Goal: Task Accomplishment & Management: Complete application form

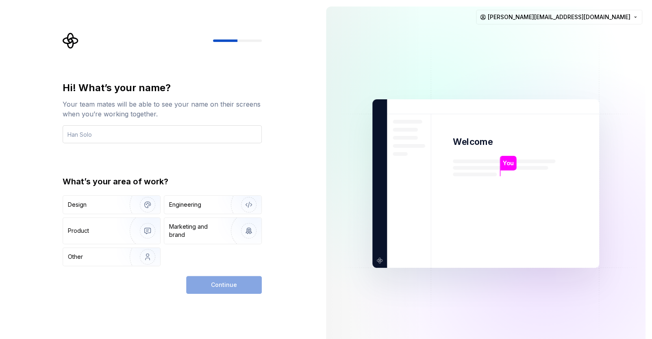
click at [128, 136] on input "text" at bounding box center [162, 134] width 199 height 18
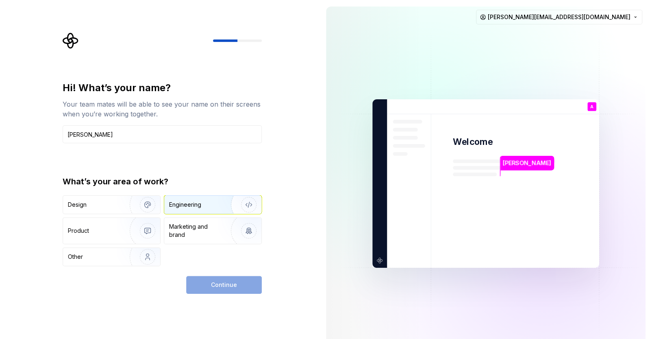
type input "[PERSON_NAME]"
click at [222, 201] on img "button" at bounding box center [243, 204] width 52 height 54
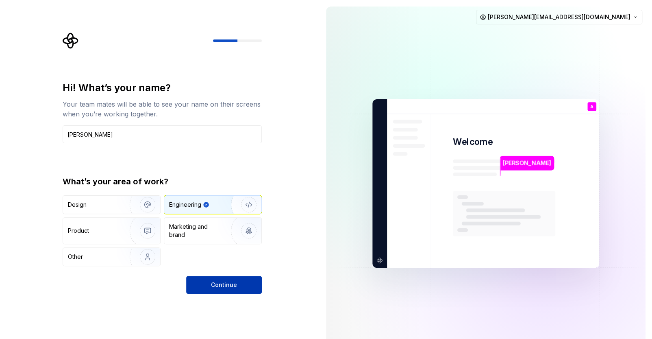
click at [237, 285] on button "Continue" at bounding box center [224, 285] width 76 height 18
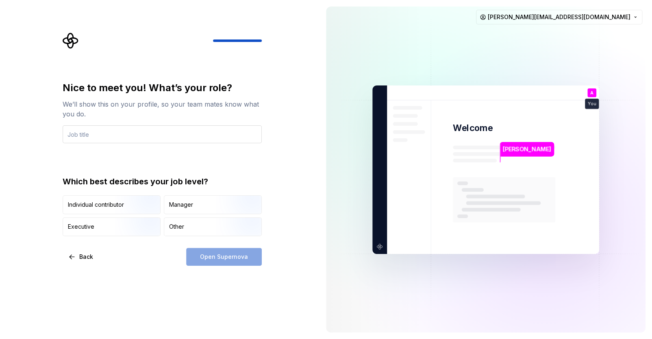
click at [123, 143] on input "text" at bounding box center [162, 134] width 199 height 18
click at [120, 138] on input "text" at bounding box center [162, 134] width 199 height 18
type input "Software Engineer"
click at [200, 165] on div "Nice to meet you! What’s your role? We’ll show this on your profile, so your te…" at bounding box center [162, 158] width 199 height 154
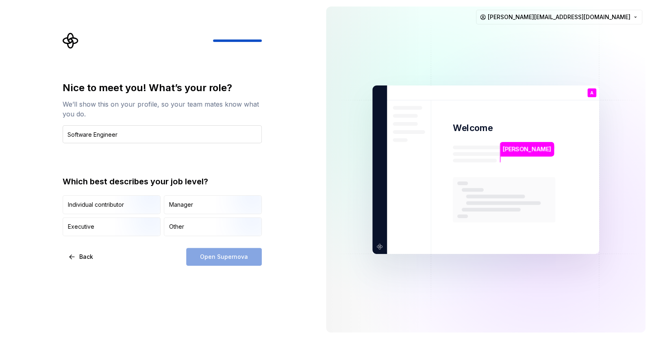
click at [126, 129] on input "Software Engineer" at bounding box center [162, 134] width 199 height 18
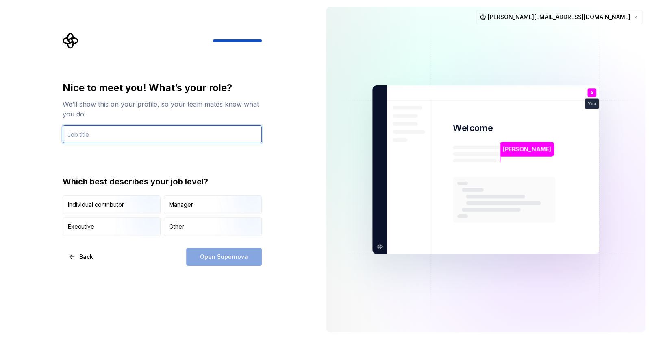
click at [161, 133] on input "text" at bounding box center [162, 134] width 199 height 18
paste input "Software Engineer"
type input "Software Engineer"
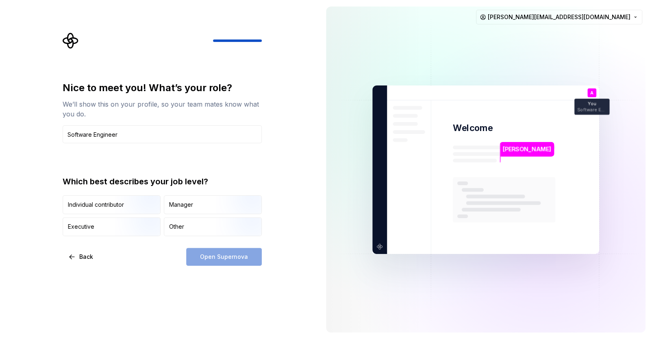
click at [192, 157] on div "Nice to meet you! What’s your role? We’ll show this on your profile, so your te…" at bounding box center [162, 158] width 199 height 154
click at [114, 257] on div "Back Open Supernova" at bounding box center [162, 257] width 199 height 18
click at [180, 226] on div "Other" at bounding box center [176, 226] width 15 height 8
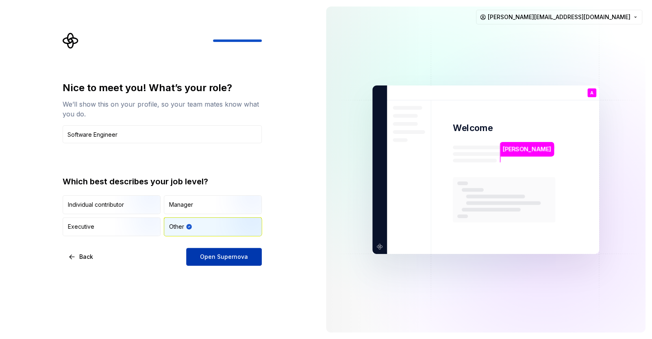
click at [241, 254] on span "Open Supernova" at bounding box center [224, 256] width 48 height 8
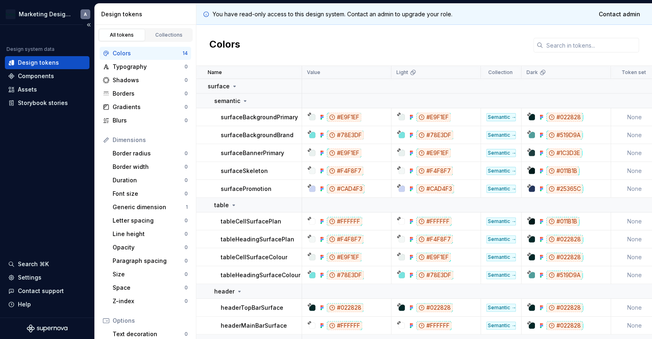
click at [34, 63] on div "Design tokens" at bounding box center [38, 63] width 41 height 8
